Goal: Information Seeking & Learning: Learn about a topic

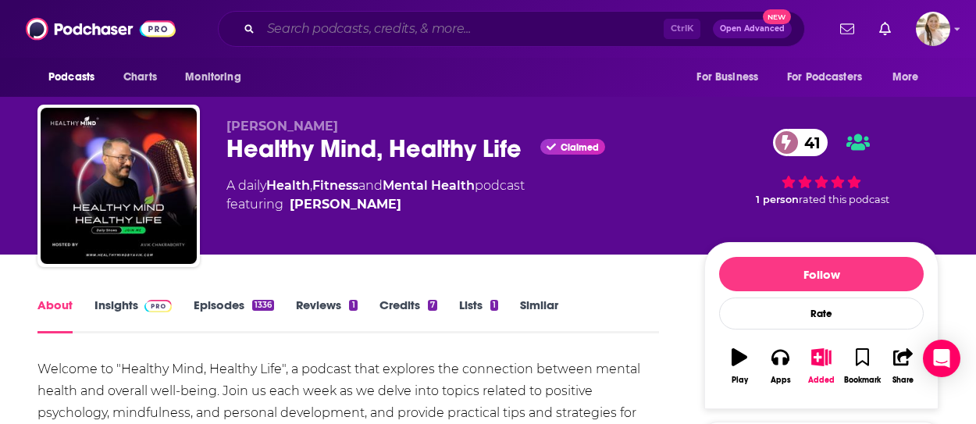
click at [370, 28] on input "Search podcasts, credits, & more..." at bounding box center [462, 28] width 403 height 25
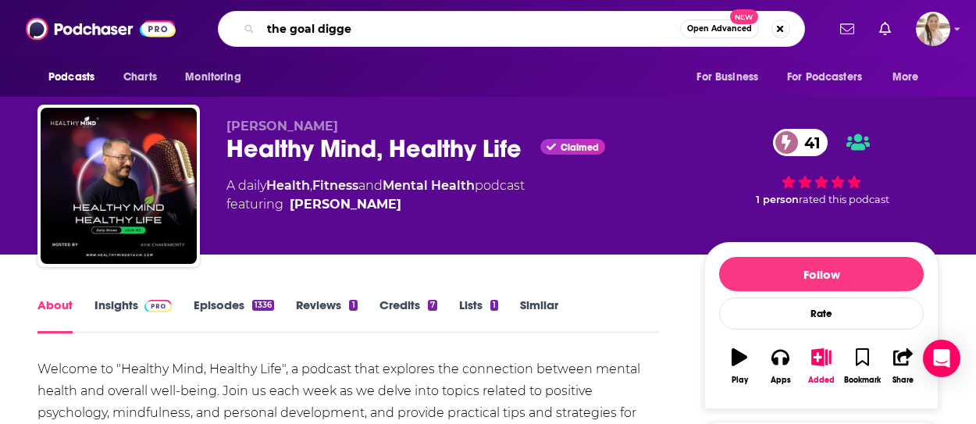
type input "the goal digger"
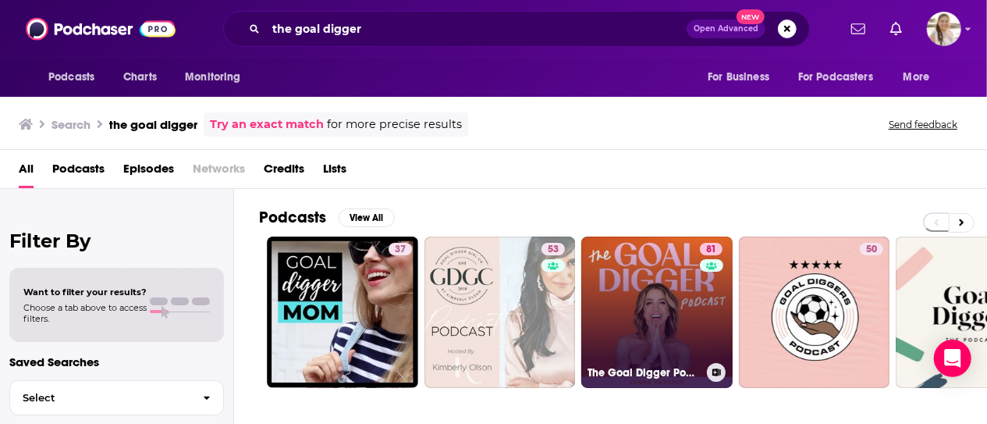
click at [659, 266] on link "81 The Goal Digger Podcast | Top Business and Marketing Podcast for Creatives, …" at bounding box center [656, 311] width 151 height 151
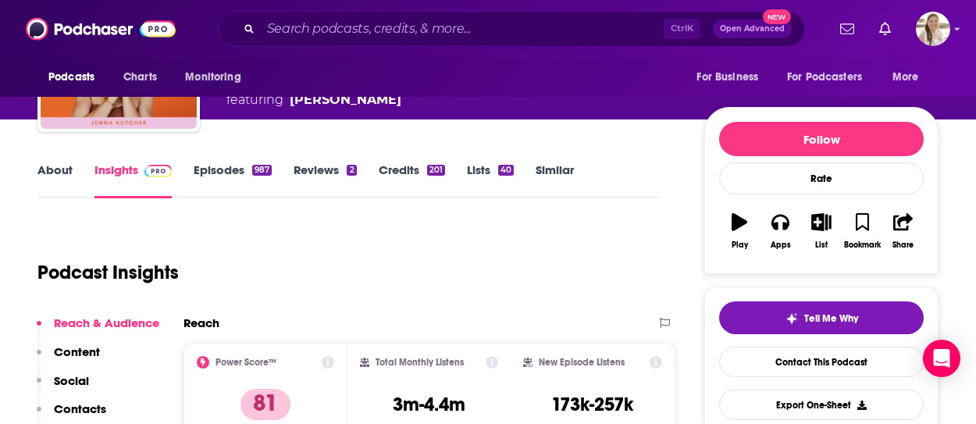
scroll to position [234, 0]
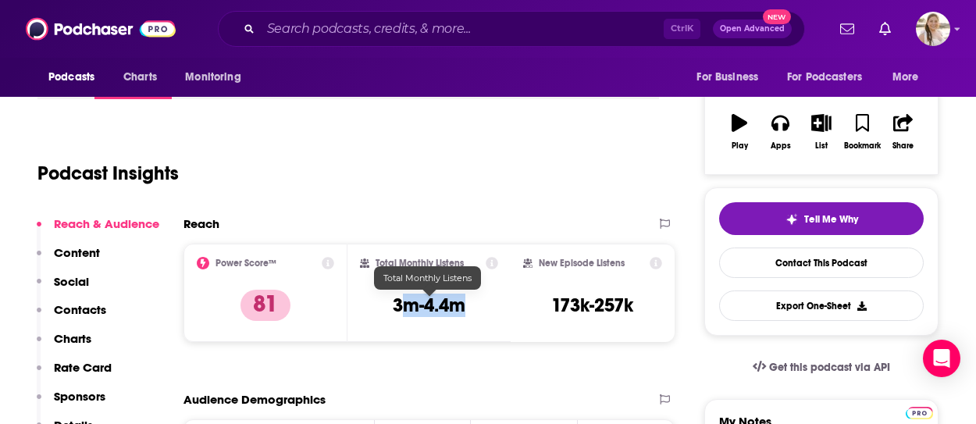
drag, startPoint x: 446, startPoint y: 307, endPoint x: 461, endPoint y: 308, distance: 14.9
click at [461, 308] on h3 "3m-4.4m" at bounding box center [429, 304] width 73 height 23
drag, startPoint x: 387, startPoint y: 308, endPoint x: 476, endPoint y: 309, distance: 89.0
click at [476, 309] on div "Total Monthly Listens 3m-4.4m" at bounding box center [429, 293] width 139 height 72
copy h3 "3m-4.4m"
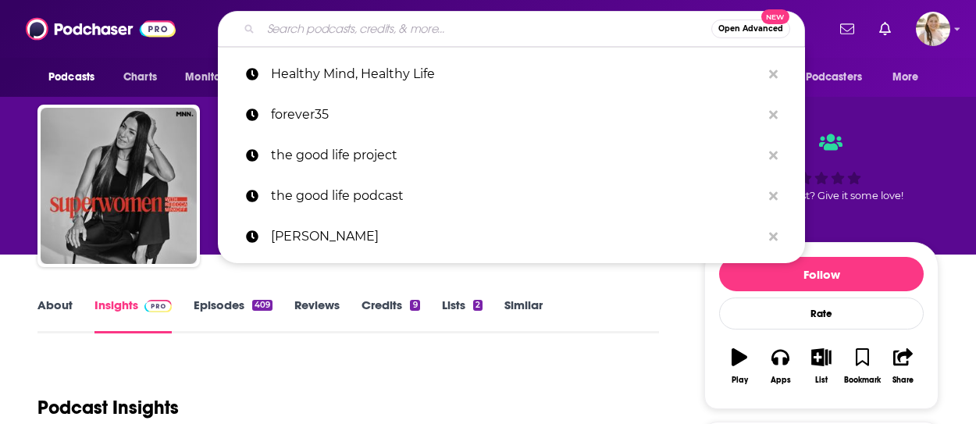
click at [414, 30] on input "Search podcasts, credits, & more..." at bounding box center [486, 28] width 450 height 25
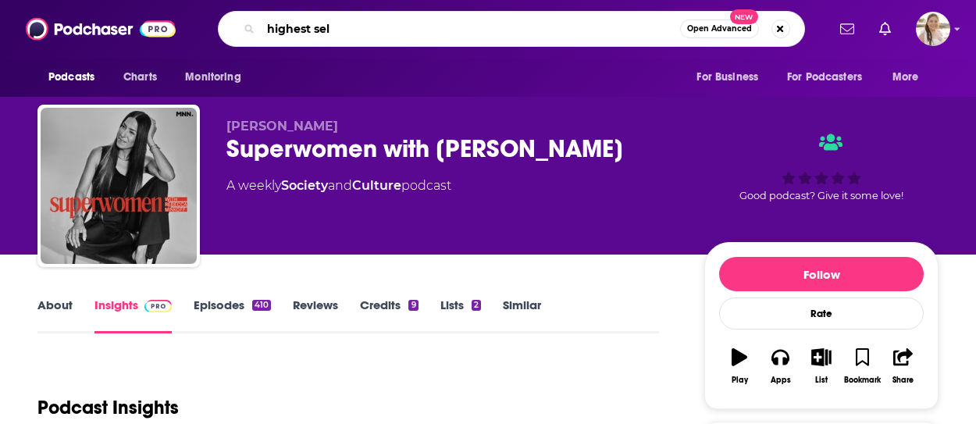
type input "highest self"
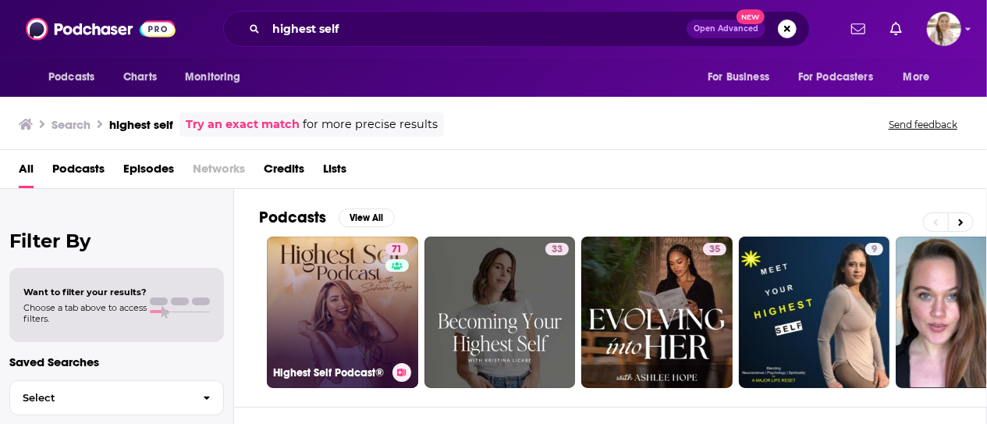
click at [306, 300] on link "71 Highest Self Podcast®" at bounding box center [342, 311] width 151 height 151
